Goal: Task Accomplishment & Management: Complete application form

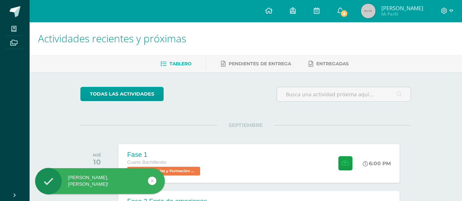
scroll to position [61, 0]
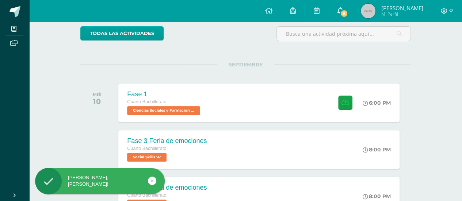
click at [348, 13] on span "8" at bounding box center [344, 13] width 8 height 8
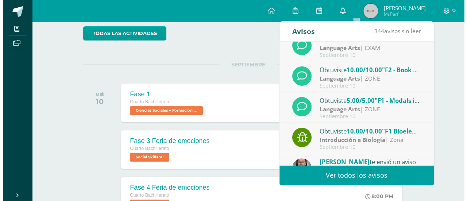
scroll to position [121, 0]
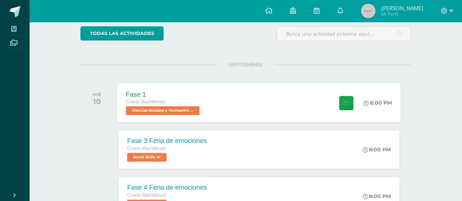
click at [211, 102] on div "Fase 1 Cuarto Bachillerato Ciencias Sociales y Formación Ciudadana 'A' 6:00 PM …" at bounding box center [259, 102] width 284 height 39
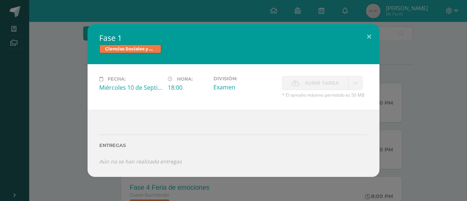
click at [313, 85] on span "Subir tarea" at bounding box center [322, 83] width 34 height 14
click at [377, 36] on button at bounding box center [369, 36] width 21 height 25
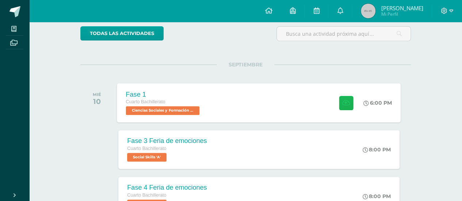
click at [346, 103] on icon at bounding box center [346, 103] width 8 height 6
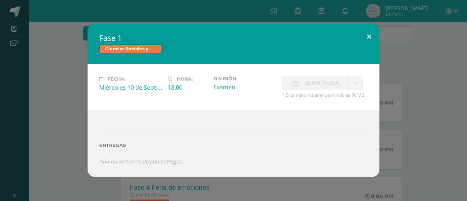
click at [367, 37] on button at bounding box center [369, 36] width 21 height 25
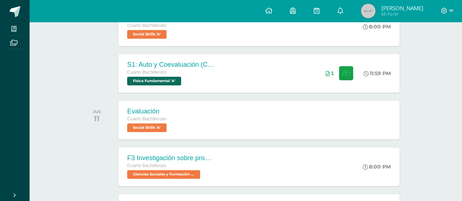
scroll to position [61, 0]
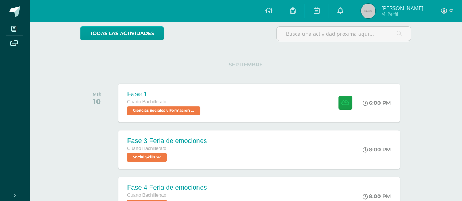
click at [229, 118] on div "Fase 1 Cuarto Bachillerato Ciencias Sociales y Formación Ciudadana 'A' 6:00 PM …" at bounding box center [258, 103] width 281 height 39
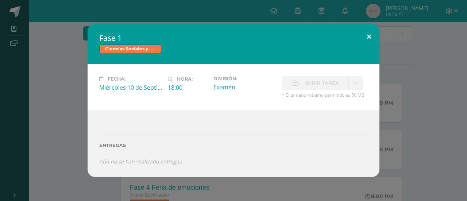
click at [371, 33] on button at bounding box center [369, 36] width 21 height 25
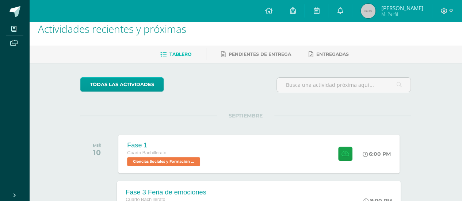
scroll to position [0, 0]
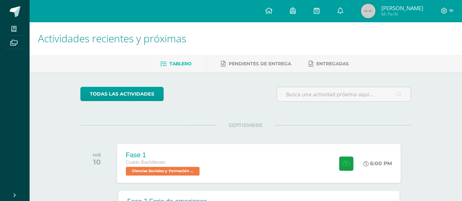
click at [233, 156] on div "Fase 1 Cuarto Bachillerato Ciencias Sociales y Formación Ciudadana 'A' 6:00 PM …" at bounding box center [259, 163] width 284 height 39
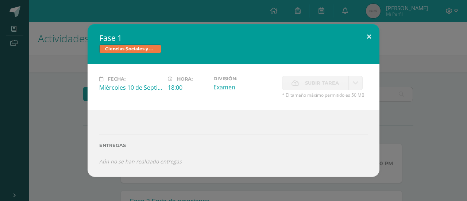
click at [367, 40] on button at bounding box center [369, 36] width 21 height 25
